Goal: Find specific page/section: Find specific page/section

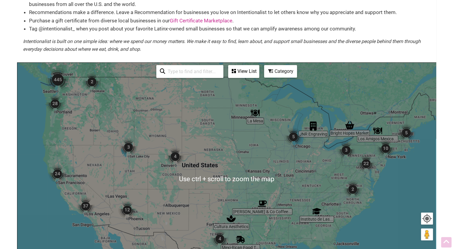
scroll to position [13, 0]
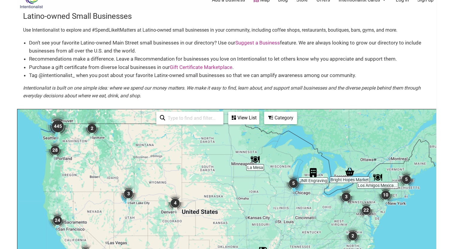
click at [181, 120] on input "search" at bounding box center [192, 118] width 54 height 12
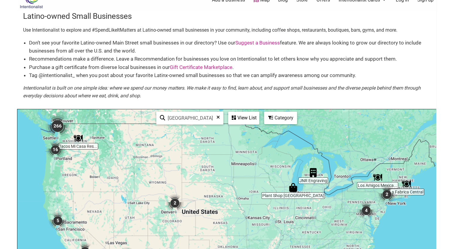
type input "[GEOGRAPHIC_DATA]"
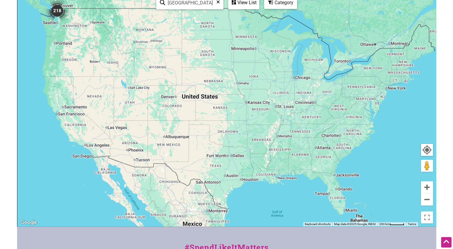
scroll to position [109, 0]
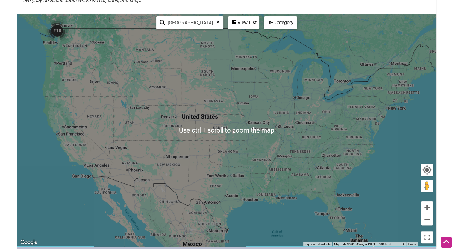
click at [162, 27] on icon at bounding box center [162, 24] width 5 height 9
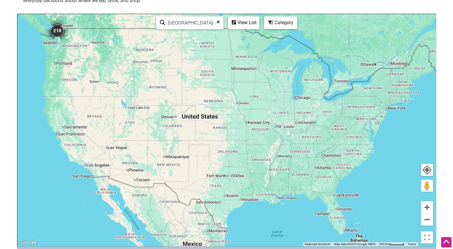
click at [56, 34] on img "218" at bounding box center [57, 31] width 24 height 24
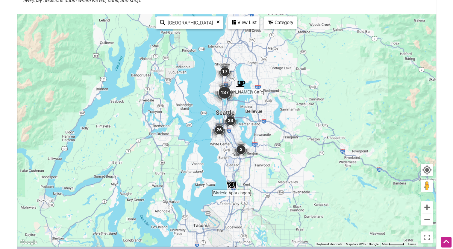
click at [223, 89] on img "137" at bounding box center [224, 93] width 24 height 24
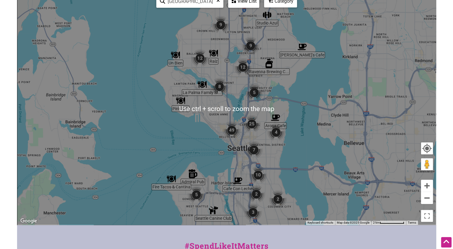
scroll to position [122, 0]
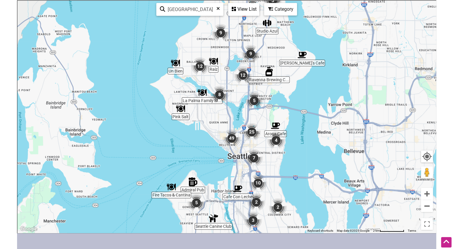
click at [243, 70] on img "12" at bounding box center [243, 75] width 18 height 18
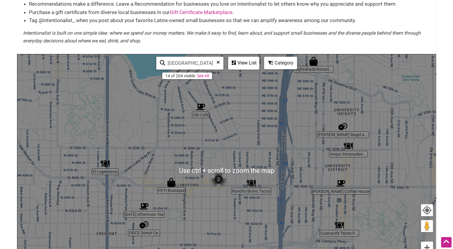
scroll to position [68, 0]
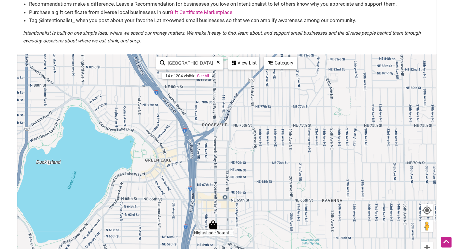
drag, startPoint x: 314, startPoint y: 97, endPoint x: 214, endPoint y: 264, distance: 195.2
click at [214, 181] on html "× Menu 0 Add a Business Map Blog Store Offers Intentionalist Cards Buy Black Ca…" at bounding box center [226, 56] width 453 height 249
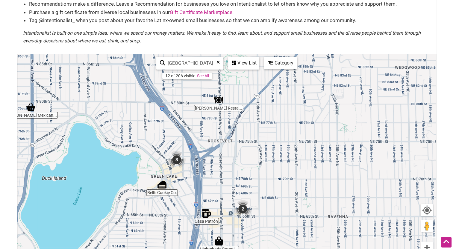
drag, startPoint x: 243, startPoint y: 156, endPoint x: 249, endPoint y: 177, distance: 21.4
click at [249, 177] on div "To navigate, press the arrow keys." at bounding box center [226, 170] width 418 height 233
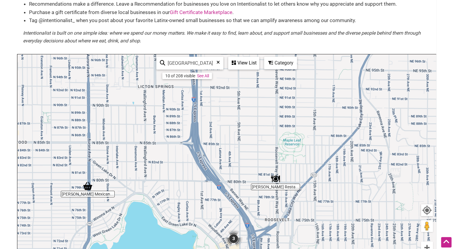
drag, startPoint x: 261, startPoint y: 126, endPoint x: 319, endPoint y: 224, distance: 114.6
click at [319, 224] on div "To navigate, press the arrow keys." at bounding box center [226, 170] width 418 height 233
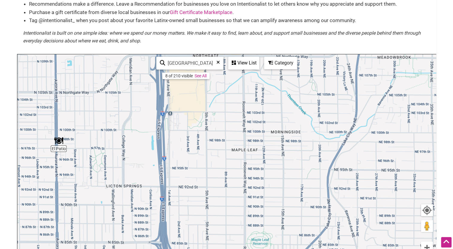
drag, startPoint x: 333, startPoint y: 181, endPoint x: 305, endPoint y: 265, distance: 88.4
click at [305, 181] on html "× Menu 0 Add a Business Map Blog Store Offers Intentionalist Cards Buy Black Ca…" at bounding box center [226, 56] width 453 height 249
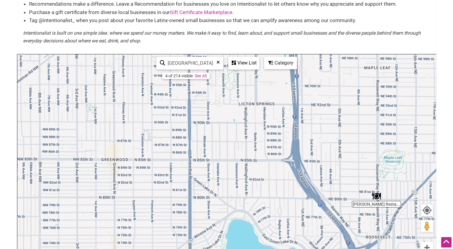
drag, startPoint x: 304, startPoint y: 161, endPoint x: 433, endPoint y: 79, distance: 152.8
click at [433, 79] on div "To navigate, press the arrow keys." at bounding box center [226, 170] width 418 height 233
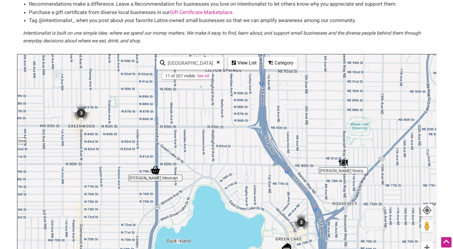
drag, startPoint x: 337, startPoint y: 153, endPoint x: 304, endPoint y: 116, distance: 49.2
click at [304, 116] on div "To navigate, press the arrow keys." at bounding box center [226, 170] width 418 height 233
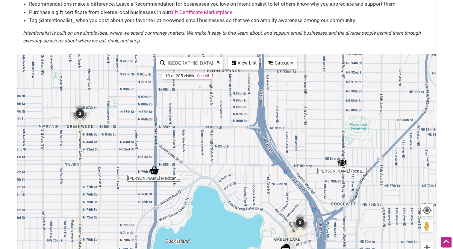
click at [261, 130] on div "To navigate, press the arrow keys." at bounding box center [226, 170] width 418 height 233
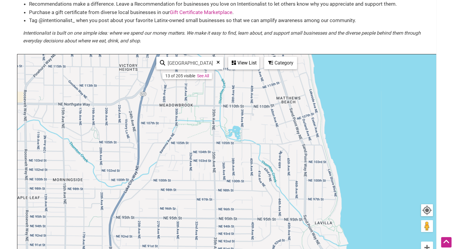
drag, startPoint x: 333, startPoint y: 97, endPoint x: -1, endPoint y: 265, distance: 373.6
click at [0, 181] on html "× Menu 0 Add a Business Map Blog Store Offers Intentionalist Cards Buy Black Ca…" at bounding box center [226, 56] width 453 height 249
click at [143, 130] on img "Studio Azul" at bounding box center [141, 128] width 9 height 9
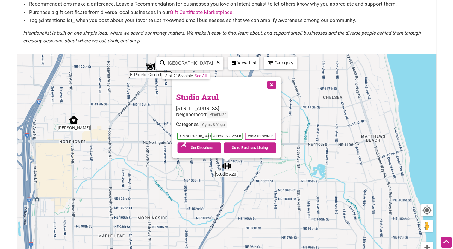
click at [275, 85] on button "Close" at bounding box center [270, 84] width 15 height 15
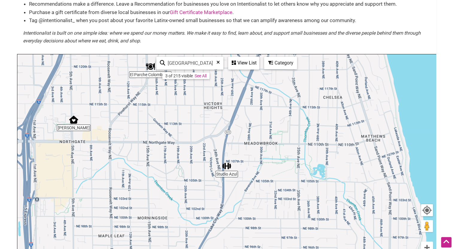
drag, startPoint x: 171, startPoint y: 115, endPoint x: 250, endPoint y: 111, distance: 79.1
click at [250, 111] on div "To navigate, press the arrow keys." at bounding box center [226, 170] width 418 height 233
